Goal: Transaction & Acquisition: Purchase product/service

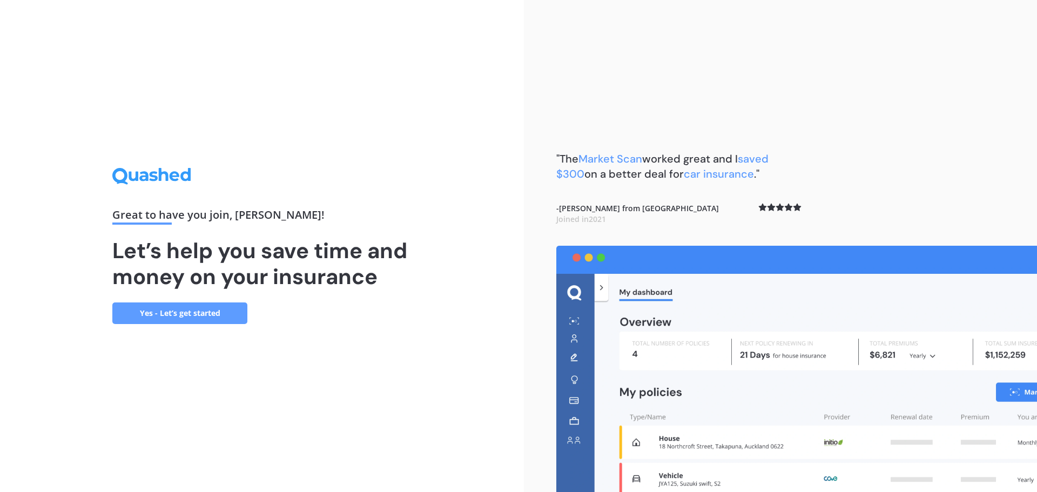
click at [164, 313] on link "Yes - Let’s get started" at bounding box center [179, 313] width 135 height 22
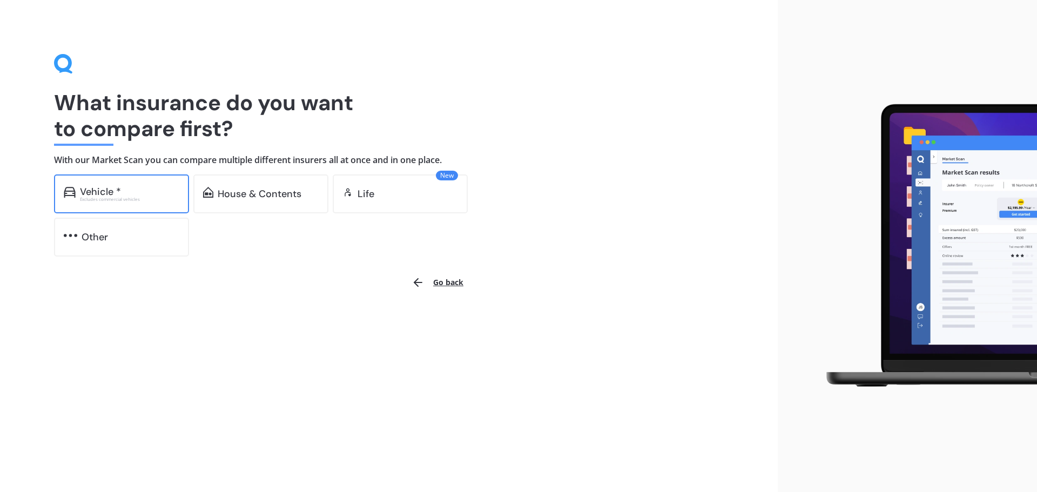
click at [123, 198] on div "Excludes commercial vehicles" at bounding box center [129, 199] width 99 height 4
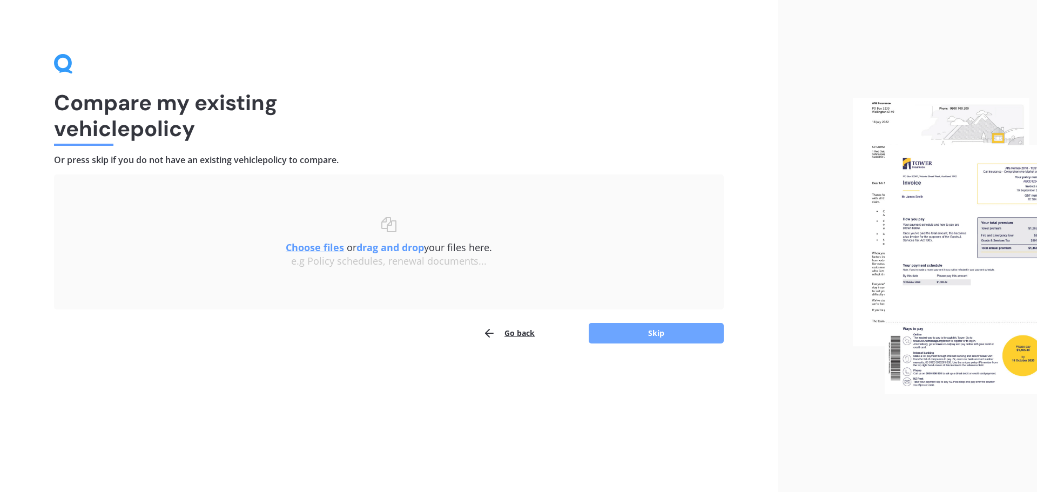
click at [653, 331] on button "Skip" at bounding box center [656, 333] width 135 height 21
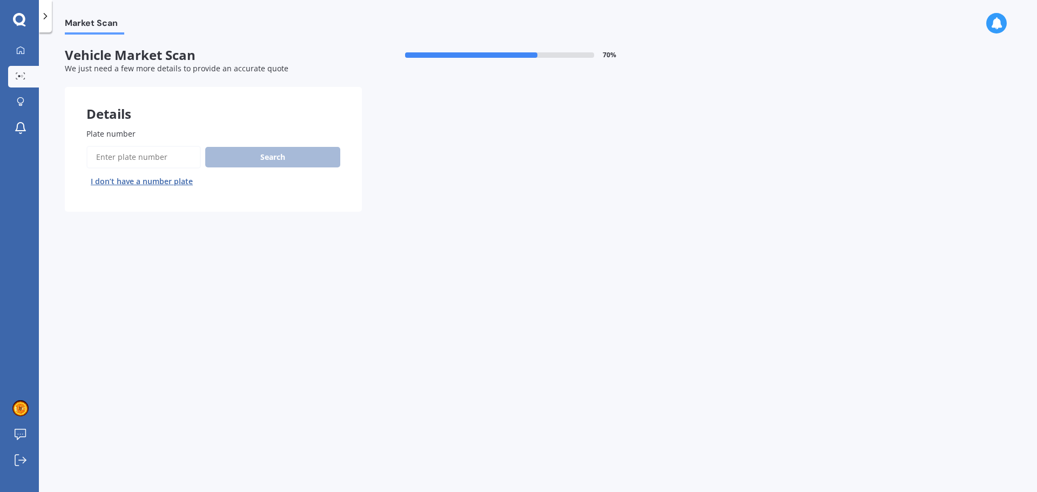
click at [141, 158] on input "Plate number" at bounding box center [143, 157] width 114 height 23
type input "nud233"
click at [296, 156] on button "Search" at bounding box center [272, 157] width 135 height 21
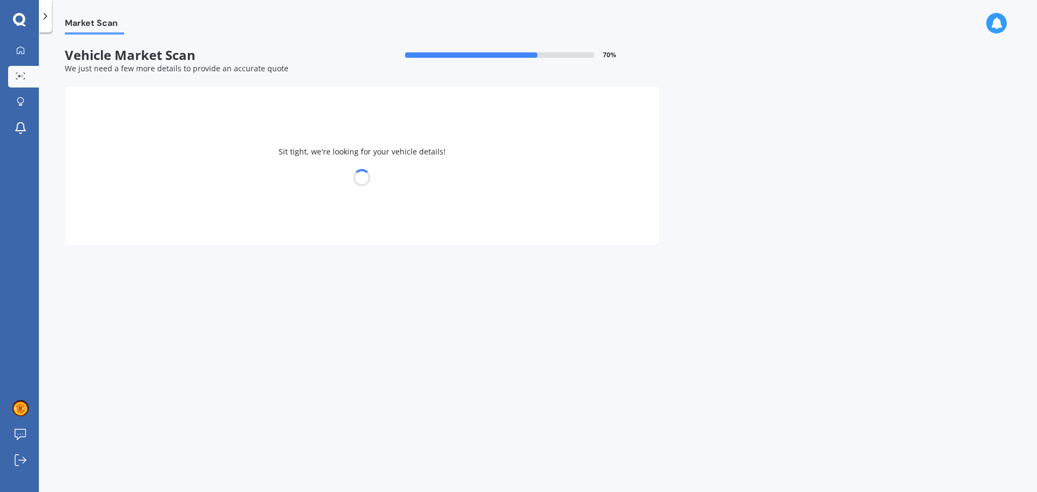
select select "KIA"
select select "CERATO"
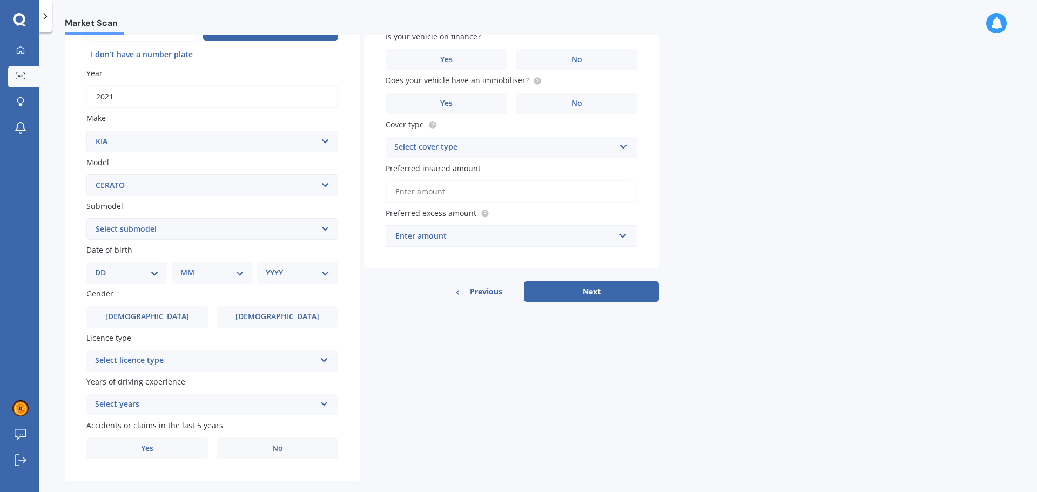
scroll to position [144, 0]
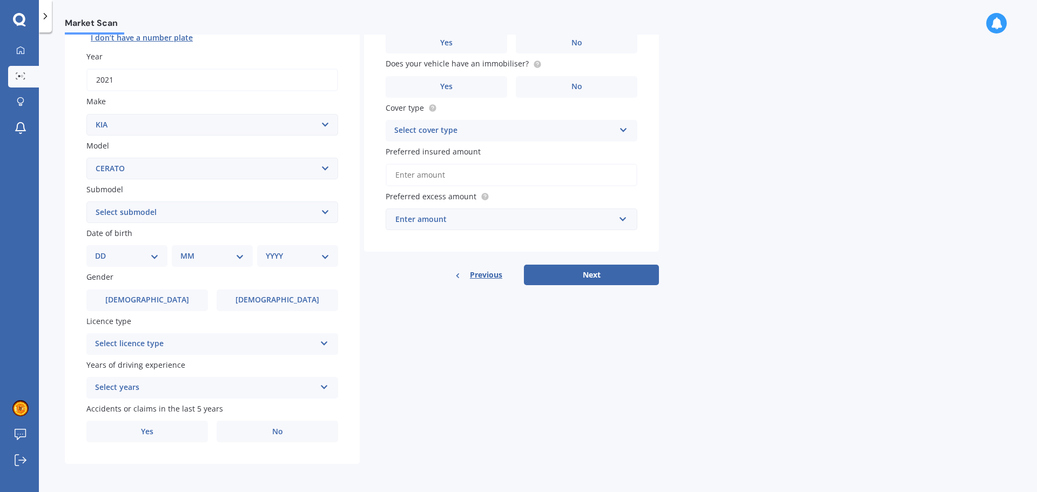
click at [152, 258] on select "DD 01 02 03 04 05 06 07 08 09 10 11 12 13 14 15 16 17 18 19 20 21 22 23 24 25 2…" at bounding box center [127, 256] width 64 height 12
select select "13"
click at [104, 250] on select "DD 01 02 03 04 05 06 07 08 09 10 11 12 13 14 15 16 17 18 19 20 21 22 23 24 25 2…" at bounding box center [127, 256] width 64 height 12
click at [224, 262] on div "MM 01 02 03 04 05 06 07 08 09 10 11 12" at bounding box center [214, 256] width 77 height 22
click at [239, 254] on select "MM 01 02 03 04 05 06 07 08 09 10 11 12" at bounding box center [214, 256] width 59 height 12
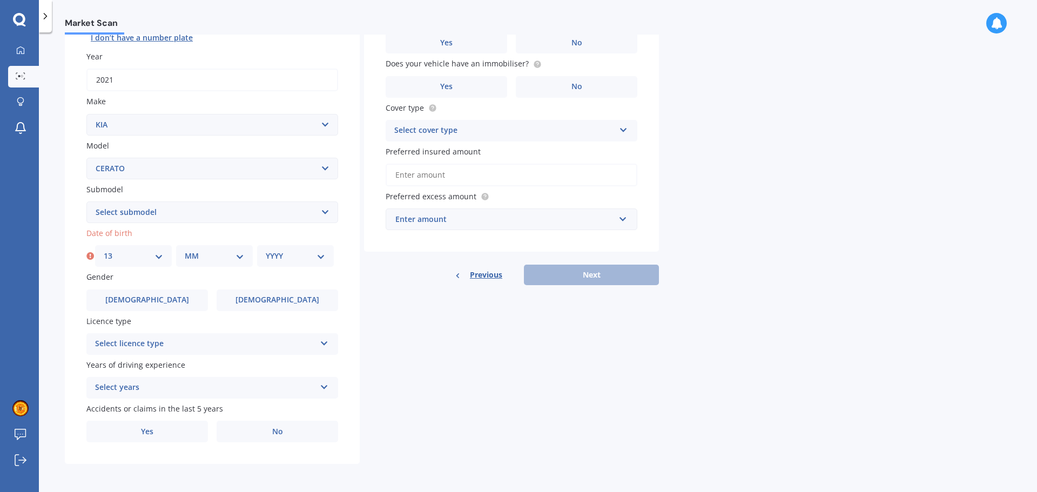
select select "05"
click at [185, 250] on select "MM 01 02 03 04 05 06 07 08 09 10 11 12" at bounding box center [214, 256] width 59 height 12
click at [321, 256] on select "YYYY 2025 2024 2023 2022 2021 2020 2019 2018 2017 2016 2015 2014 2013 2012 2011…" at bounding box center [295, 256] width 59 height 12
select select "1967"
click at [266, 250] on select "YYYY 2025 2024 2023 2022 2021 2020 2019 2018 2017 2016 2015 2014 2013 2012 2011…" at bounding box center [295, 256] width 59 height 12
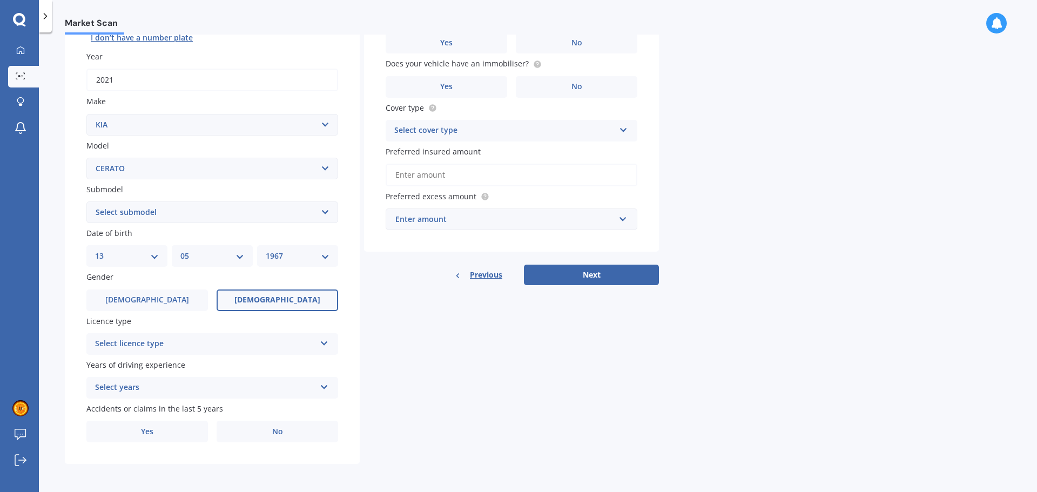
click at [280, 299] on span "[DEMOGRAPHIC_DATA]" at bounding box center [277, 299] width 86 height 9
click at [0, 0] on input "[DEMOGRAPHIC_DATA]" at bounding box center [0, 0] width 0 height 0
click at [293, 341] on div "Select licence type" at bounding box center [205, 344] width 220 height 13
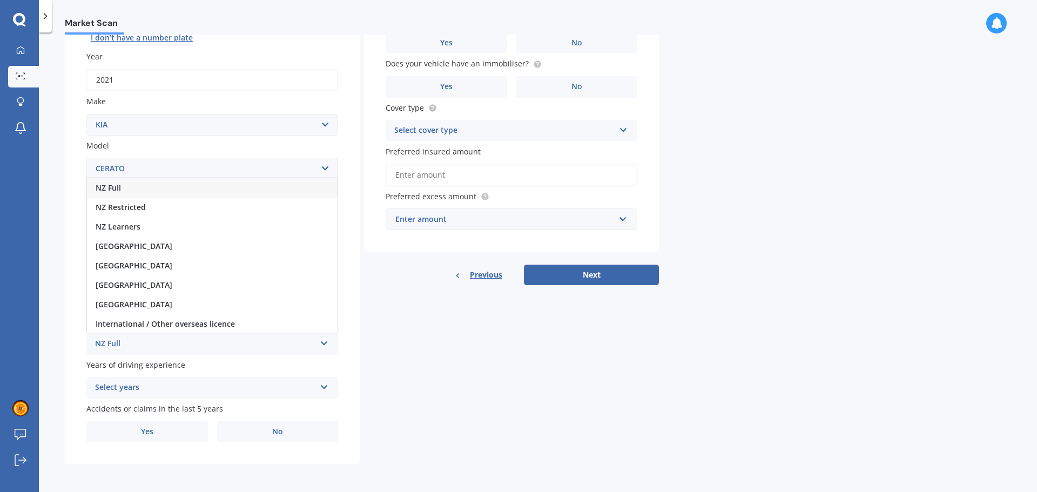
click at [222, 194] on div "NZ Full" at bounding box center [212, 187] width 251 height 19
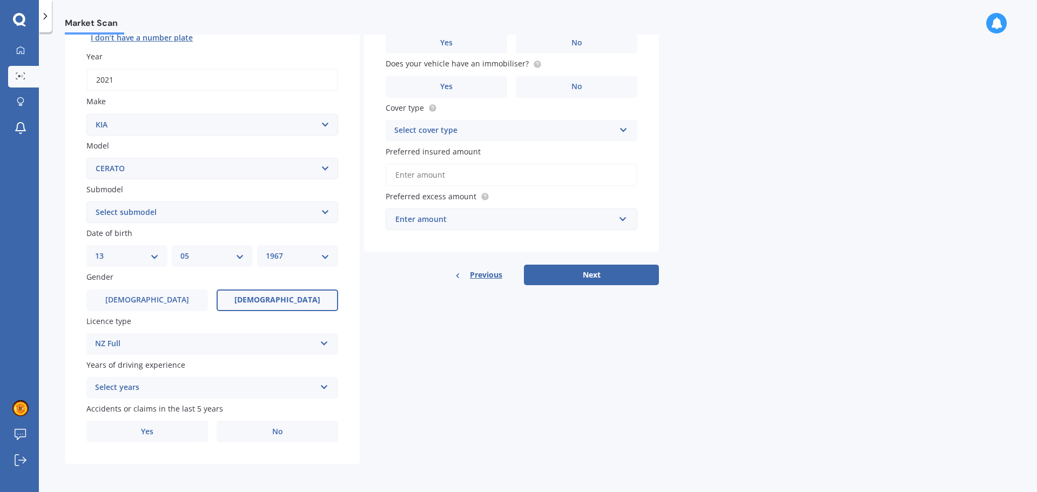
click at [329, 387] on div "Select years 5 or more years 4 years 3 years 2 years 1 year" at bounding box center [212, 388] width 252 height 22
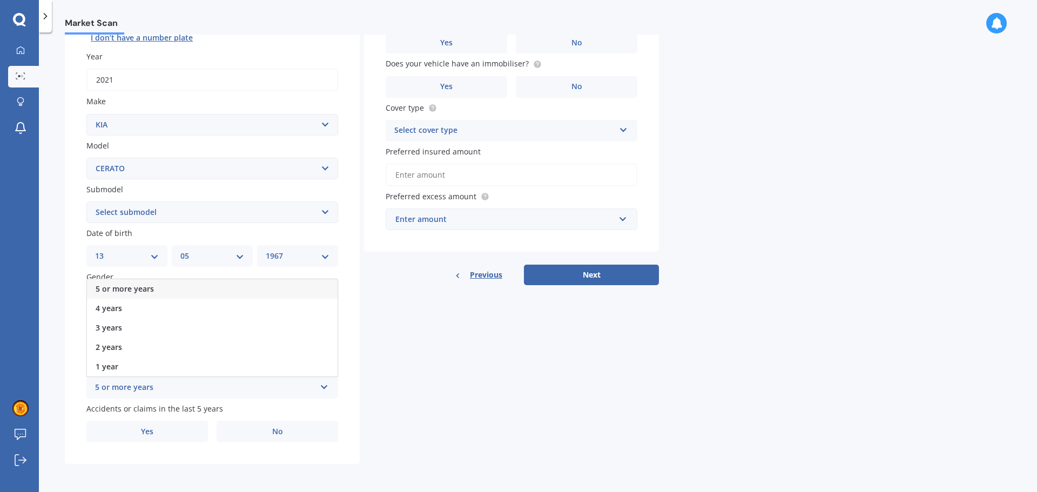
click at [200, 291] on div "5 or more years" at bounding box center [212, 288] width 251 height 19
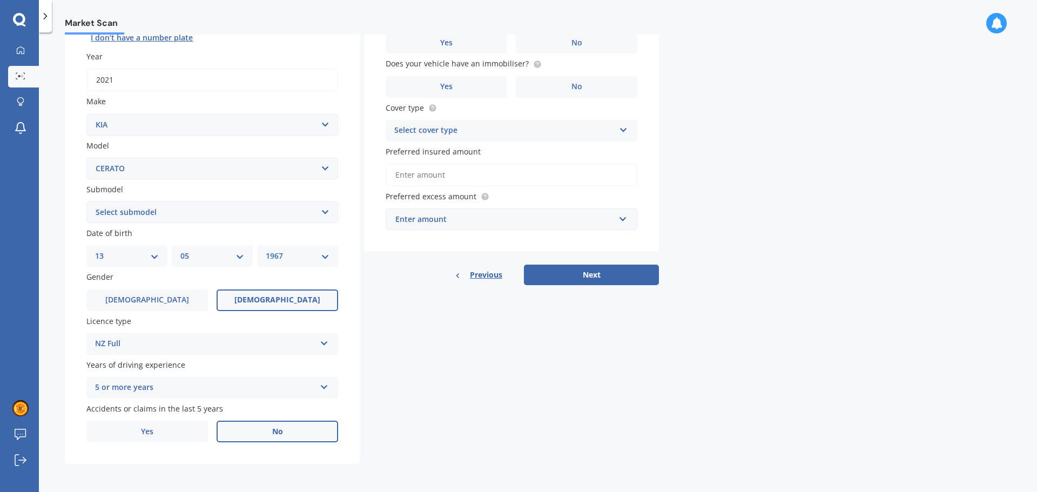
click at [284, 430] on label "No" at bounding box center [278, 432] width 122 height 22
click at [0, 0] on input "No" at bounding box center [0, 0] width 0 height 0
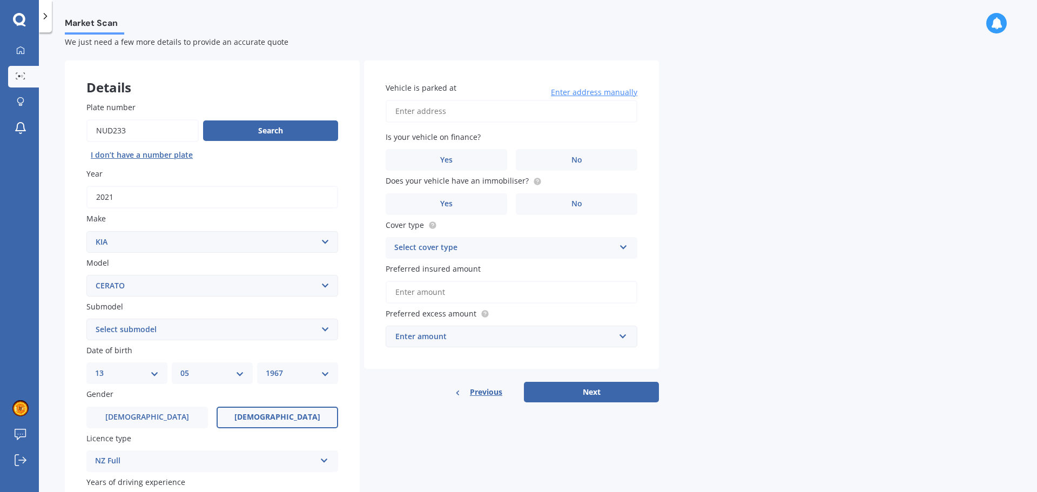
scroll to position [0, 0]
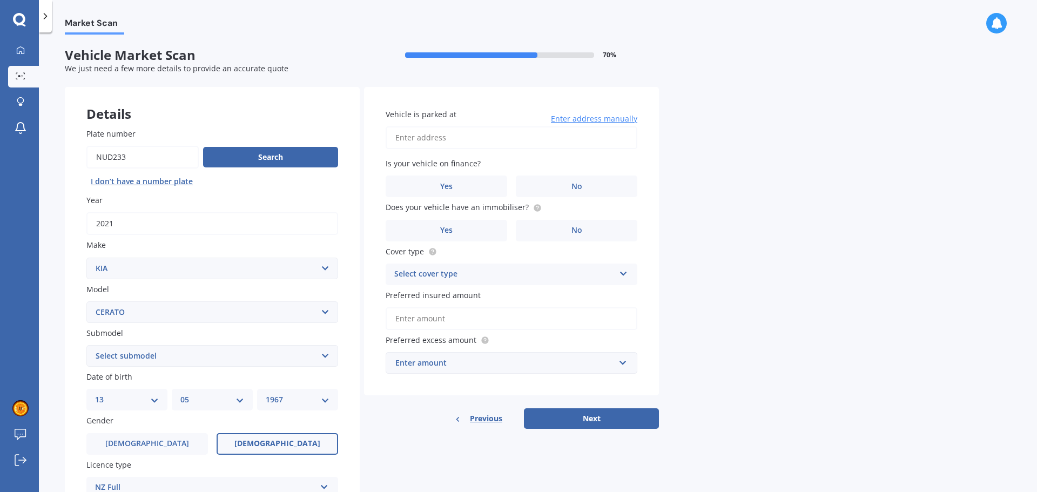
click at [453, 142] on input "Vehicle is parked at" at bounding box center [512, 137] width 252 height 23
type input "[STREET_ADDRESS]"
click at [570, 185] on label "No" at bounding box center [577, 187] width 122 height 22
click at [0, 0] on input "No" at bounding box center [0, 0] width 0 height 0
click at [581, 231] on span "No" at bounding box center [576, 230] width 11 height 9
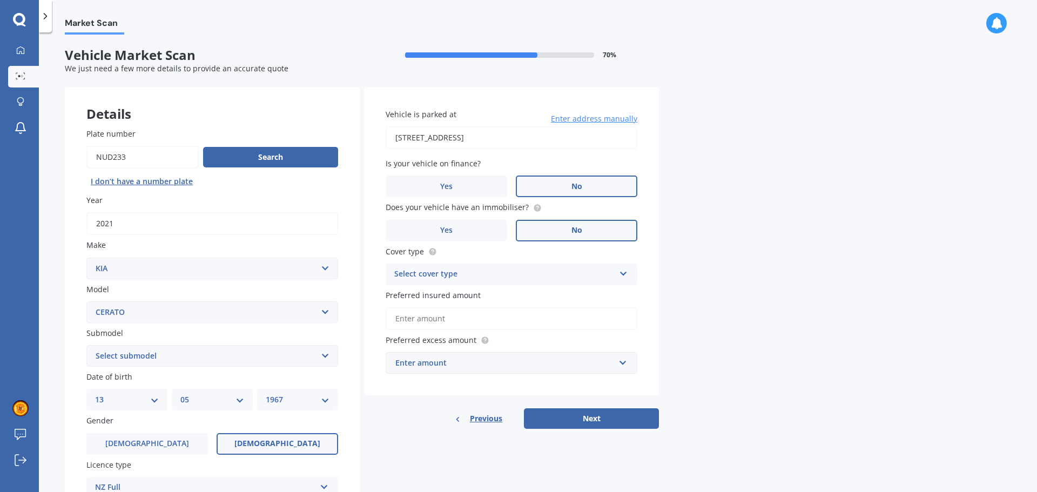
click at [0, 0] on input "No" at bounding box center [0, 0] width 0 height 0
click at [579, 279] on div "Select cover type" at bounding box center [504, 274] width 220 height 13
click at [555, 290] on div "Comprehensive" at bounding box center [511, 295] width 251 height 19
click at [576, 318] on input "Preferred insured amount" at bounding box center [512, 318] width 252 height 23
click at [419, 320] on input "Preferred insured amount" at bounding box center [512, 318] width 252 height 23
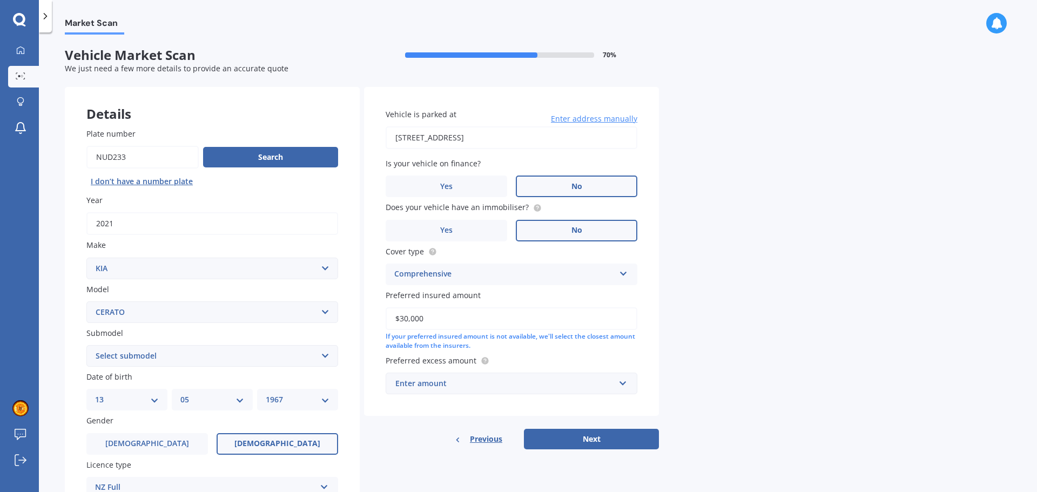
type input "$30,000"
click at [622, 381] on input "text" at bounding box center [508, 383] width 242 height 21
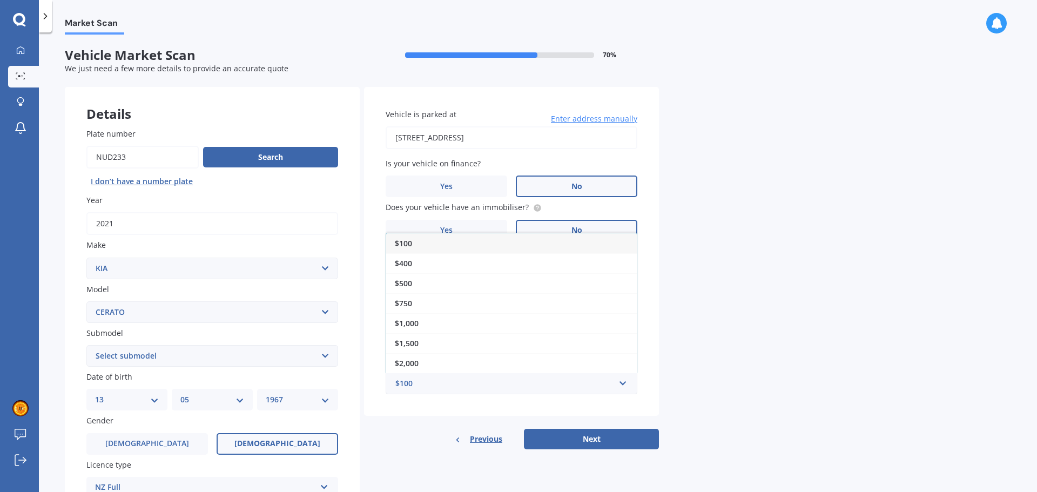
click at [807, 366] on div "Market Scan Vehicle Market Scan 70 % We just need a few more details to provide…" at bounding box center [538, 265] width 998 height 460
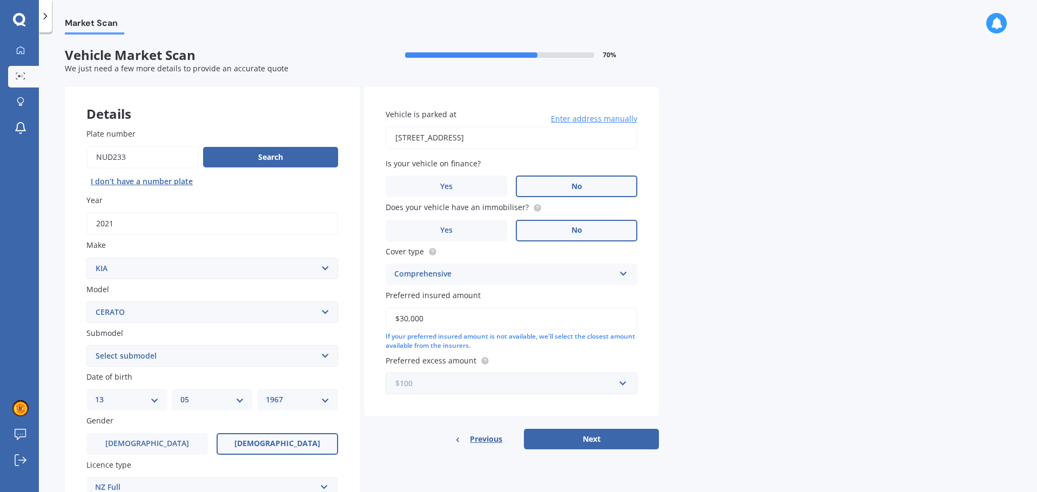
click at [624, 386] on input "text" at bounding box center [508, 383] width 242 height 21
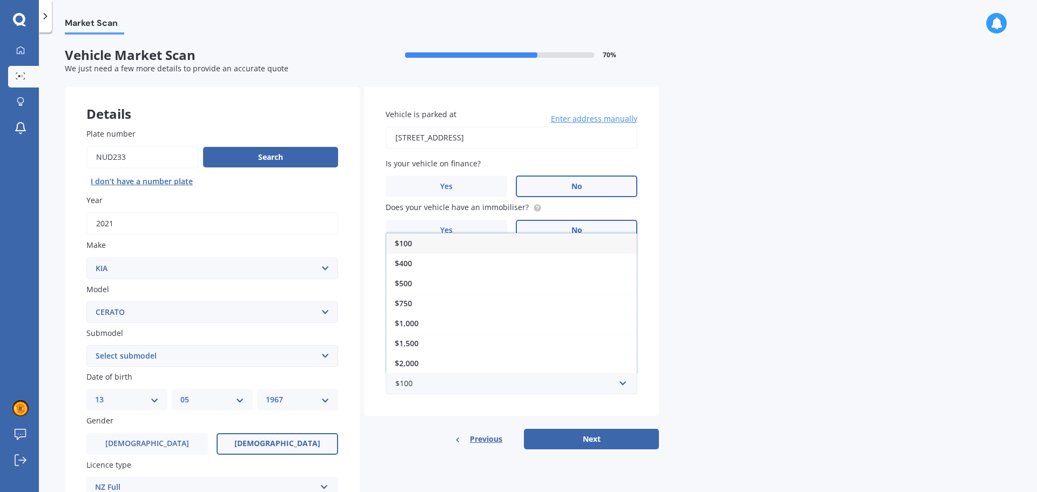
click at [467, 282] on div "$500" at bounding box center [511, 283] width 251 height 20
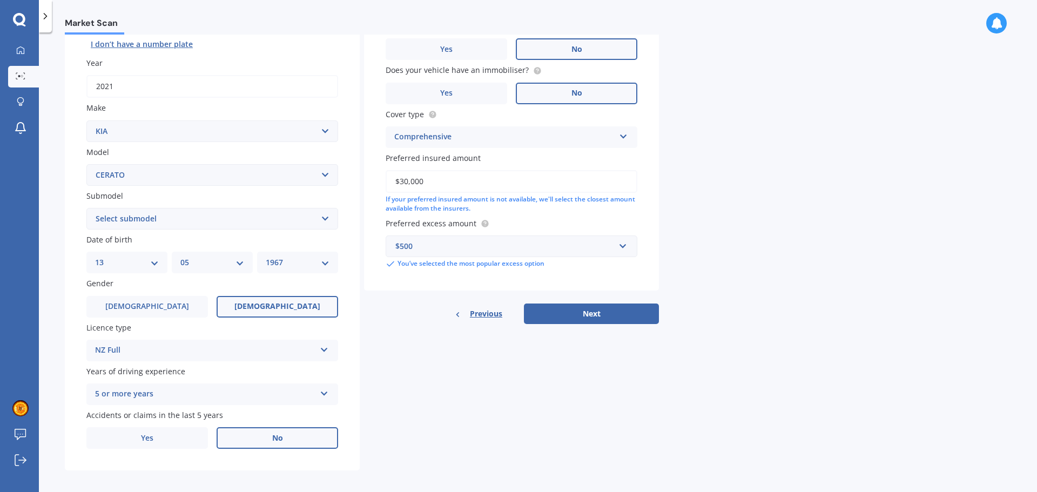
scroll to position [144, 0]
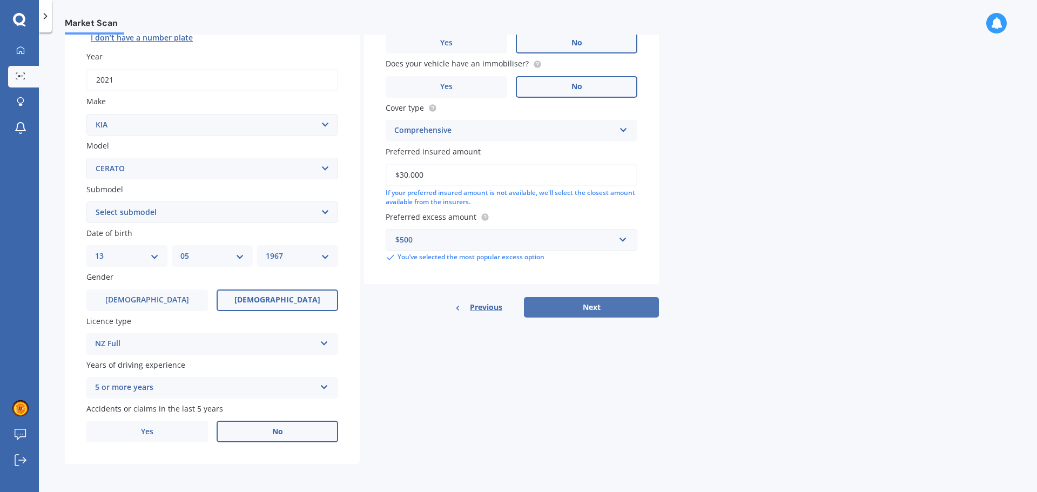
click at [612, 313] on button "Next" at bounding box center [591, 307] width 135 height 21
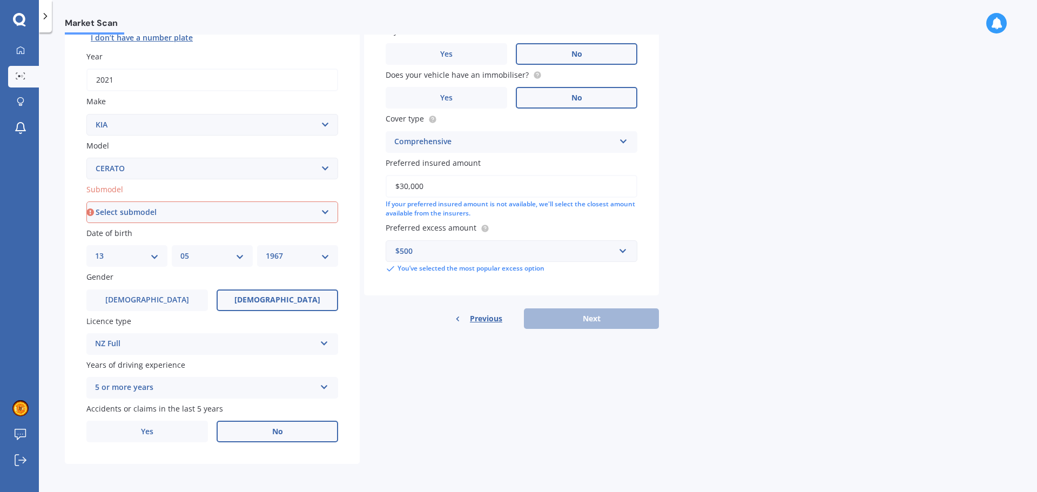
click at [231, 217] on select "Select submodel (All) EX GT 1.6PT/7AM Limited LX Hatch" at bounding box center [212, 212] width 252 height 22
select select "GT 1.6PT/7AM"
click at [86, 201] on select "Select submodel (All) EX GT 1.6PT/7AM Limited LX Hatch" at bounding box center [212, 212] width 252 height 22
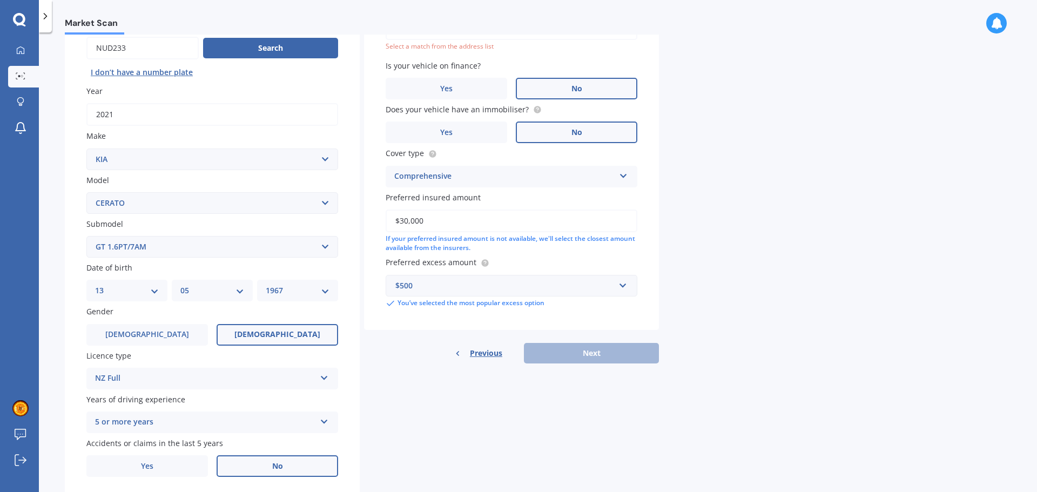
scroll to position [128, 0]
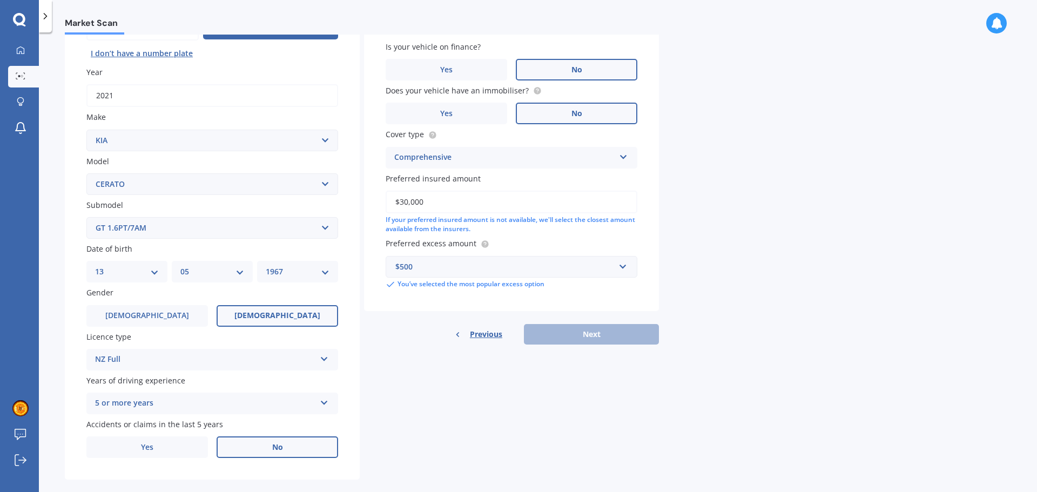
click at [618, 340] on div "Previous Next" at bounding box center [511, 334] width 295 height 21
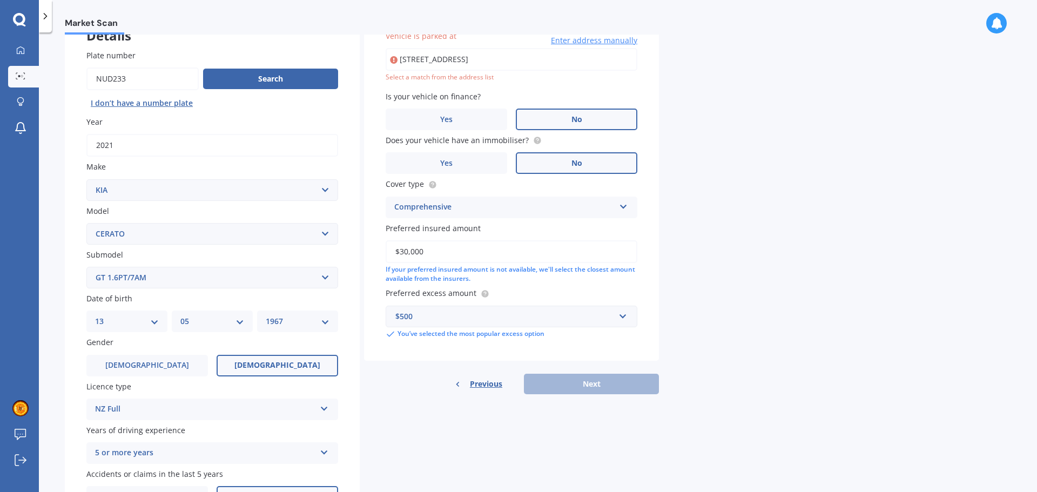
scroll to position [0, 0]
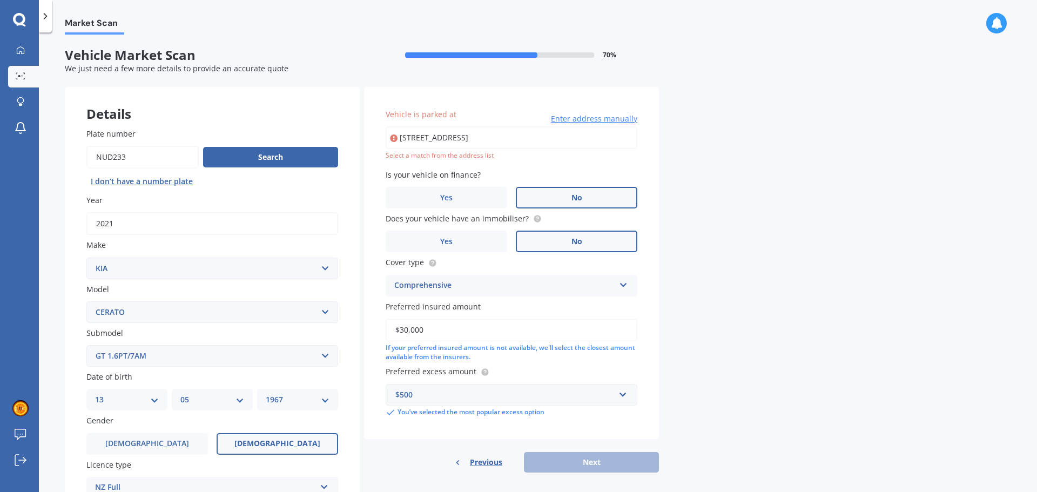
click at [569, 139] on input "[STREET_ADDRESS]" at bounding box center [512, 137] width 252 height 23
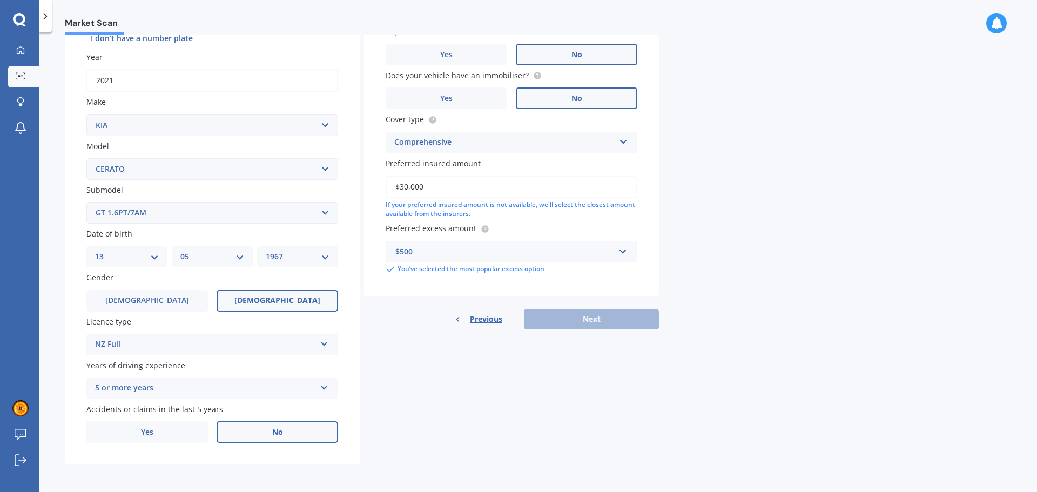
scroll to position [144, 0]
click at [591, 322] on div "Previous Next" at bounding box center [511, 318] width 295 height 21
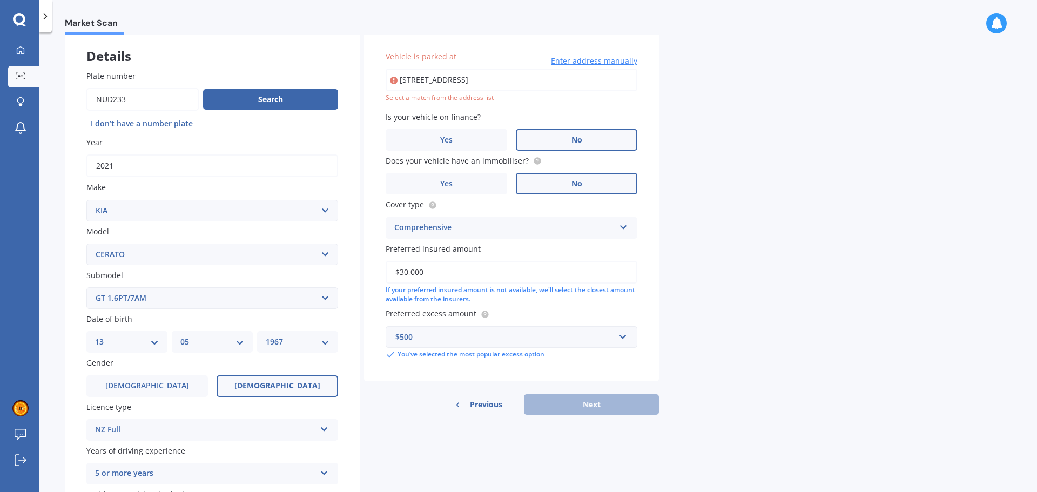
scroll to position [0, 0]
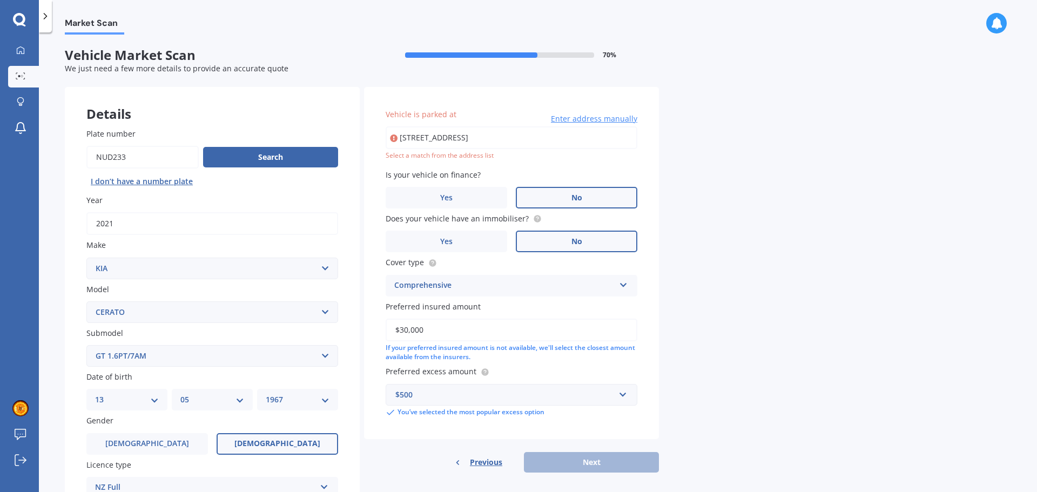
click at [588, 136] on input "[STREET_ADDRESS]" at bounding box center [512, 137] width 252 height 23
click at [590, 120] on span "Enter address manually" at bounding box center [594, 118] width 86 height 11
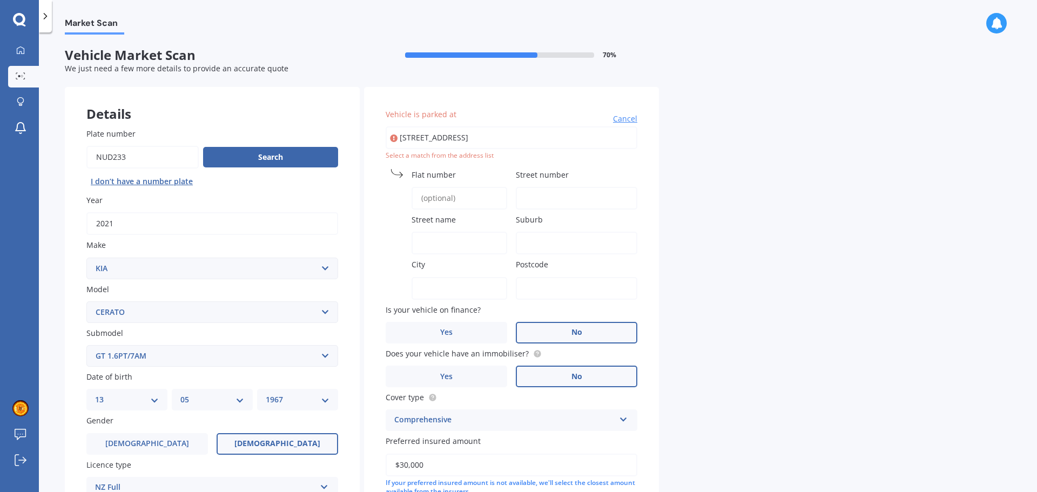
click at [445, 193] on input "Flat number" at bounding box center [460, 198] width 96 height 23
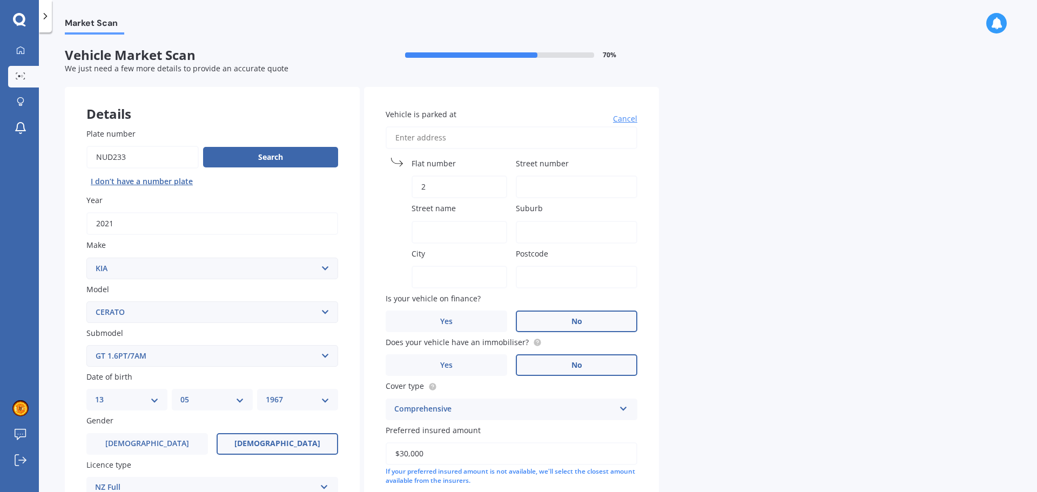
type input "26"
type input "[STREET_ADDRESS]"
type input "26"
type input "[GEOGRAPHIC_DATA]"
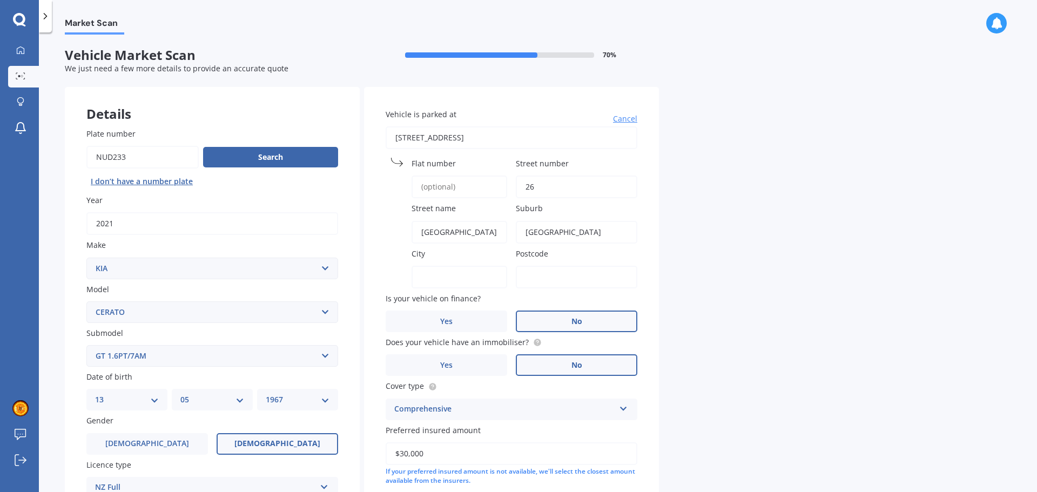
type input "[GEOGRAPHIC_DATA]"
type input "4375"
drag, startPoint x: 581, startPoint y: 234, endPoint x: 524, endPoint y: 233, distance: 56.7
click at [524, 233] on input "[GEOGRAPHIC_DATA]" at bounding box center [577, 232] width 122 height 23
type input "Urenui"
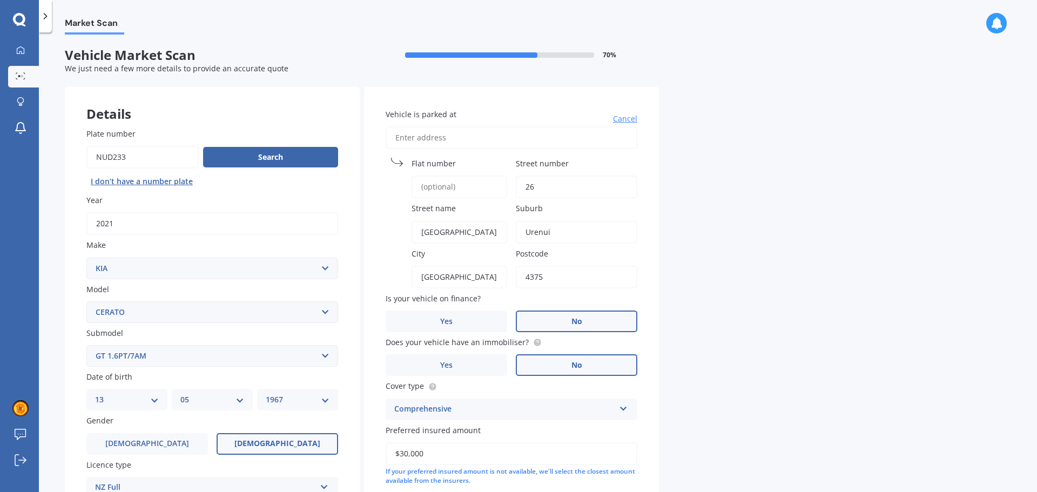
click at [584, 281] on input "4375" at bounding box center [577, 277] width 122 height 23
click at [655, 225] on div "Vehicle is parked at [GEOGRAPHIC_DATA] number [GEOGRAPHIC_DATA] name [GEOGRAPHI…" at bounding box center [511, 325] width 295 height 476
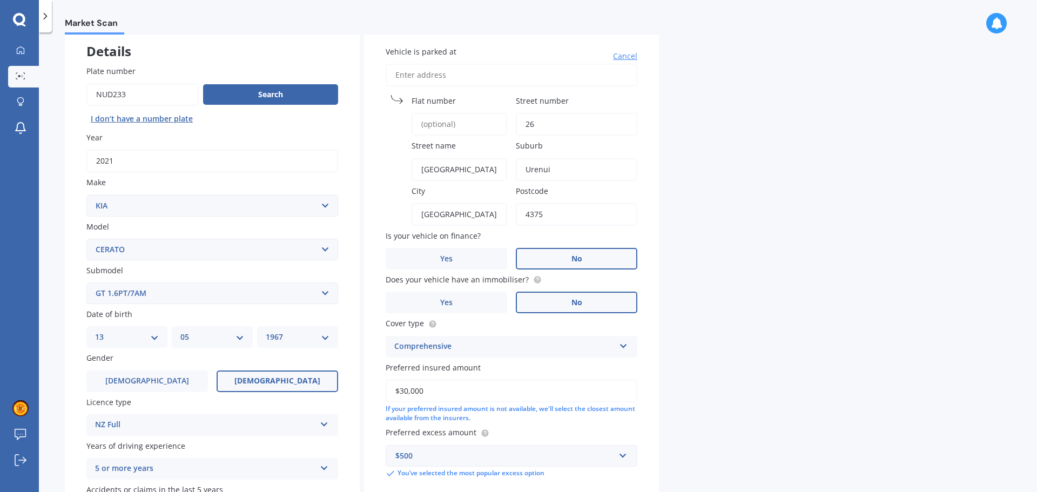
scroll to position [144, 0]
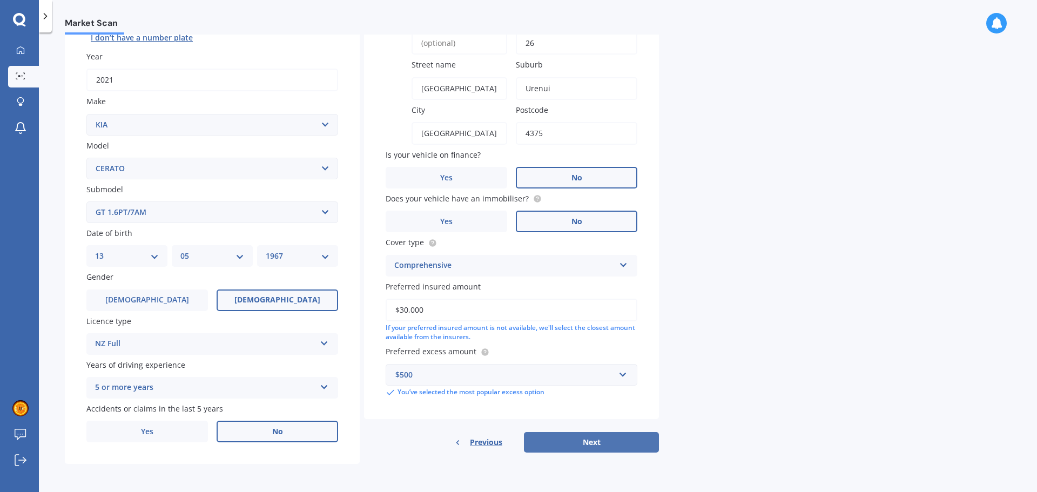
click at [595, 438] on button "Next" at bounding box center [591, 442] width 135 height 21
select select "13"
select select "05"
select select "1967"
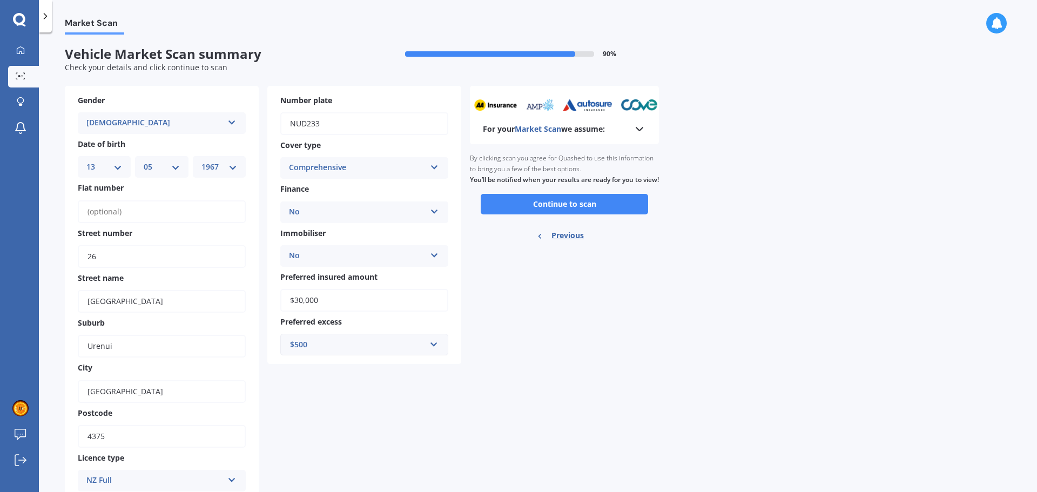
scroll to position [0, 0]
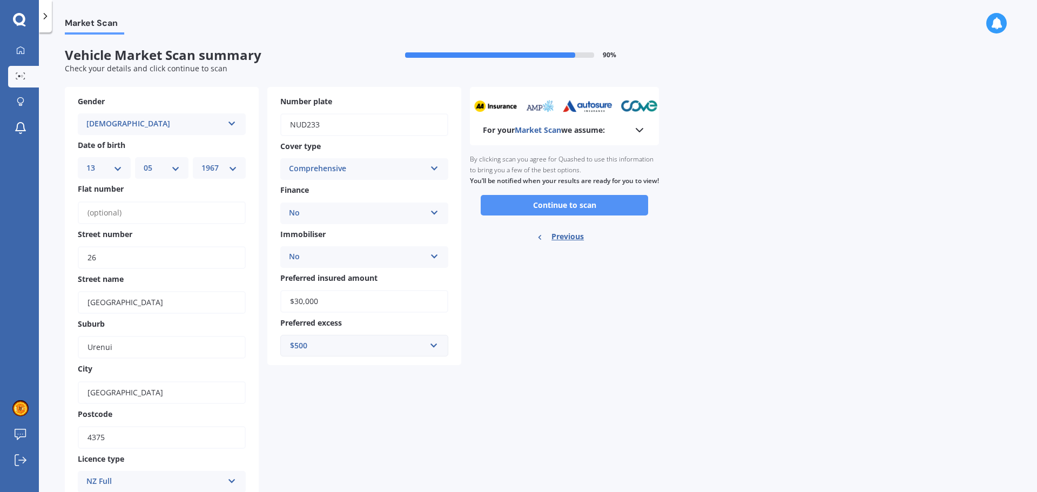
click at [591, 212] on button "Continue to scan" at bounding box center [564, 205] width 167 height 21
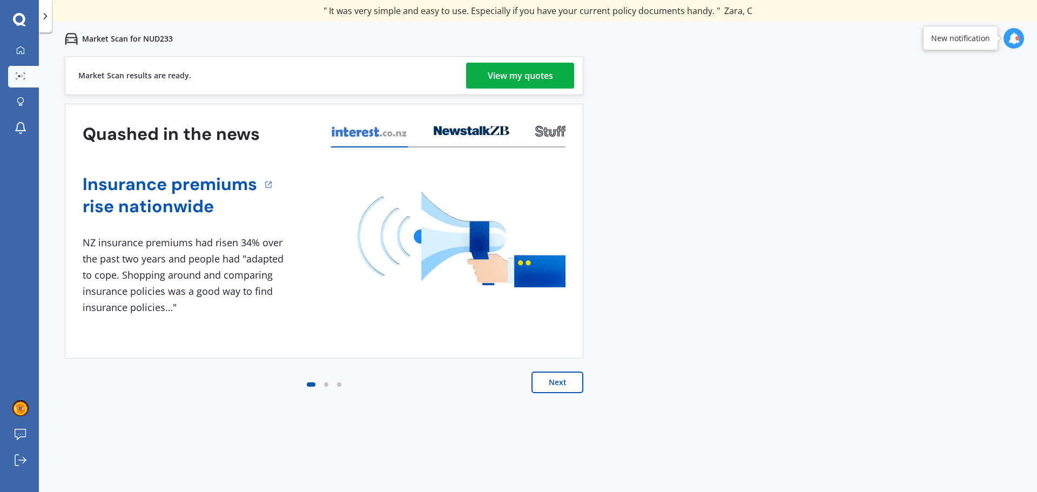
click at [547, 72] on div "View my quotes" at bounding box center [520, 76] width 65 height 26
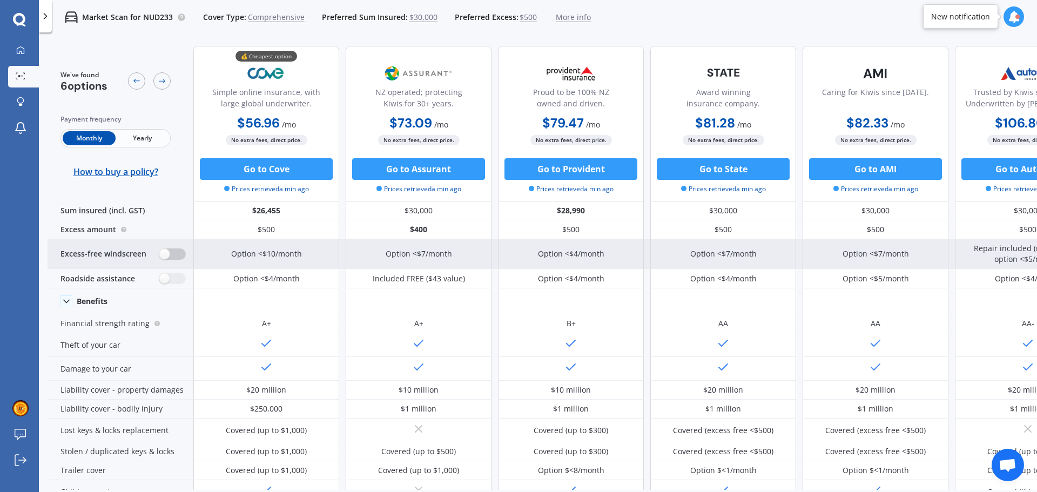
click at [168, 258] on label at bounding box center [172, 253] width 26 height 11
radio input "true"
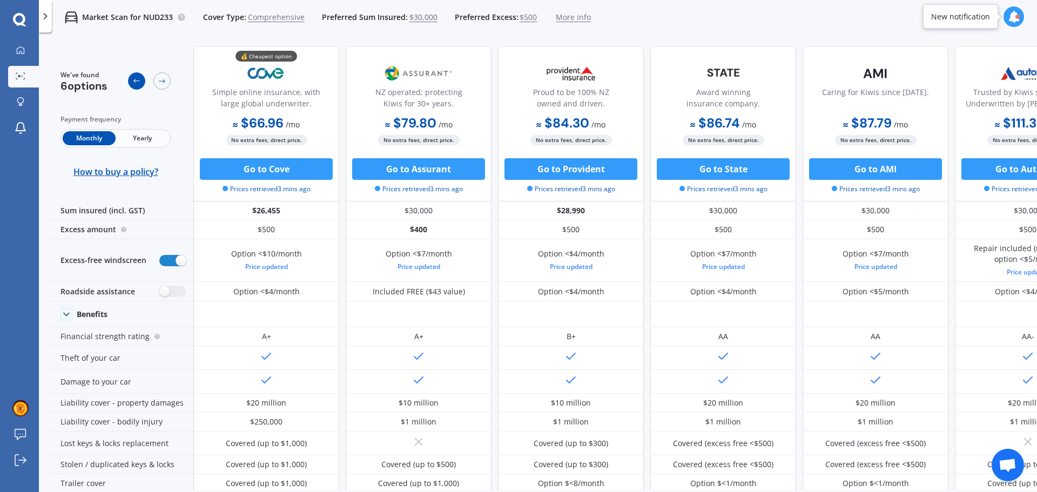
click at [138, 83] on icon at bounding box center [136, 81] width 9 height 9
click at [134, 78] on icon at bounding box center [136, 81] width 9 height 9
click at [416, 17] on span "$30,000" at bounding box center [423, 17] width 28 height 11
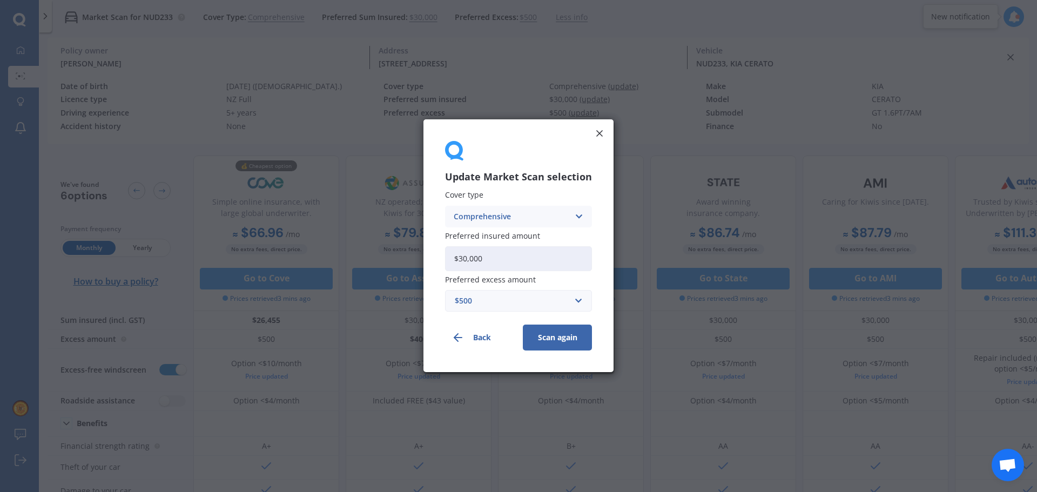
click at [522, 252] on input "$30,000" at bounding box center [518, 258] width 147 height 25
drag, startPoint x: 503, startPoint y: 259, endPoint x: 438, endPoint y: 259, distance: 65.3
click at [438, 259] on div "Update Market Scan selection Cover type Comprehensive Comprehensive Third Party…" at bounding box center [518, 245] width 190 height 253
click at [480, 260] on input "$30,000" at bounding box center [518, 258] width 147 height 25
click at [523, 222] on div "Comprehensive" at bounding box center [512, 217] width 116 height 12
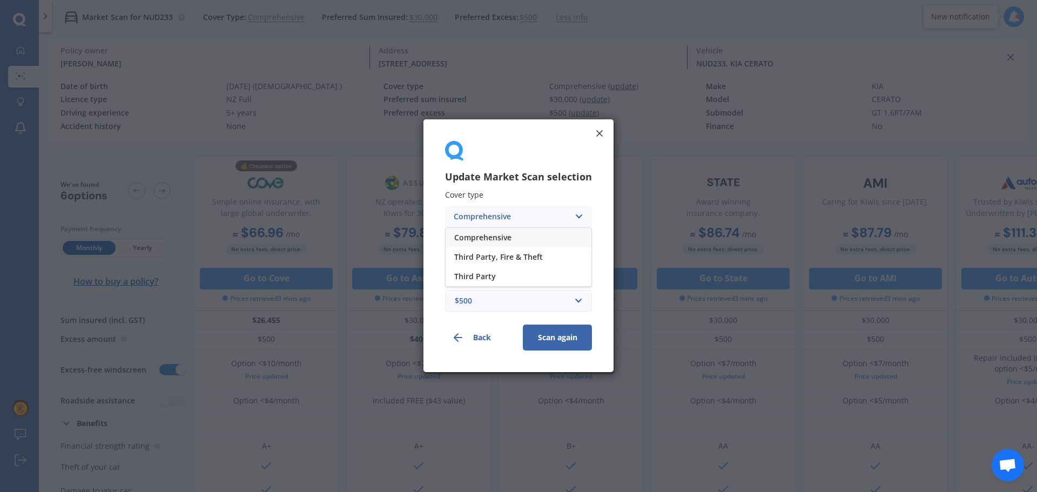
click at [514, 236] on div "Comprehensive" at bounding box center [519, 237] width 146 height 19
click at [491, 254] on input "$30,000" at bounding box center [518, 258] width 147 height 25
drag, startPoint x: 488, startPoint y: 258, endPoint x: 446, endPoint y: 258, distance: 42.7
click at [446, 258] on div "Update Market Scan selection Cover type Comprehensive Comprehensive Third Party…" at bounding box center [518, 245] width 190 height 253
type input "$23,100"
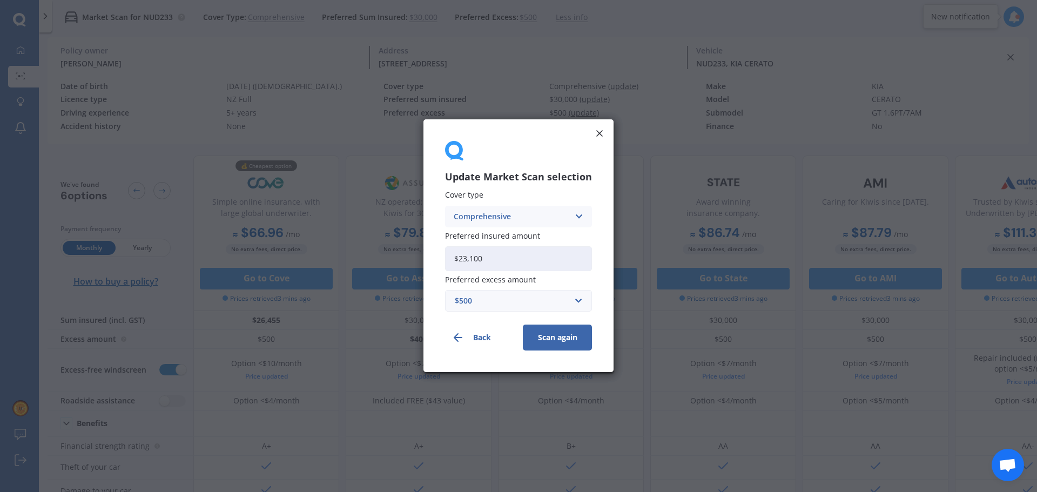
click at [559, 332] on button "Scan again" at bounding box center [557, 338] width 69 height 26
